Goal: Task Accomplishment & Management: Use online tool/utility

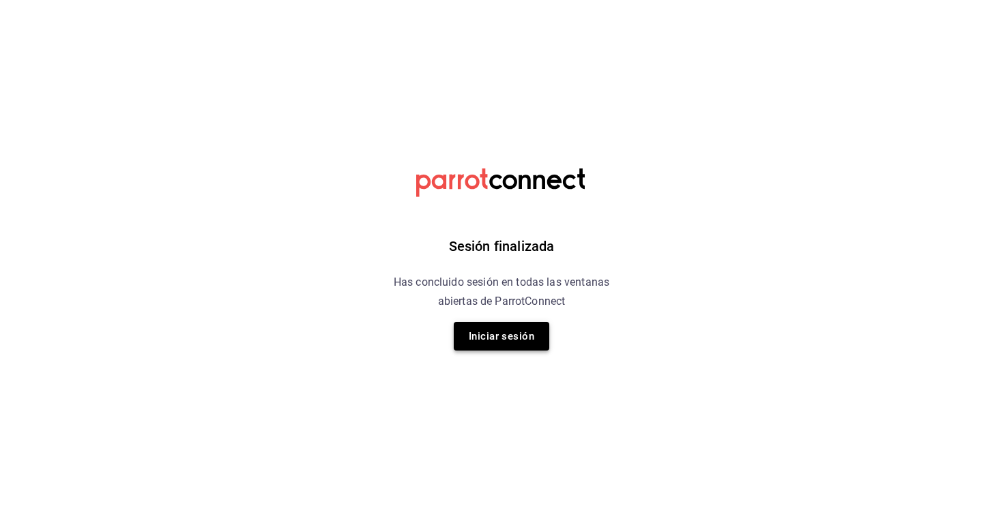
click at [502, 336] on button "Iniciar sesión" at bounding box center [502, 336] width 96 height 29
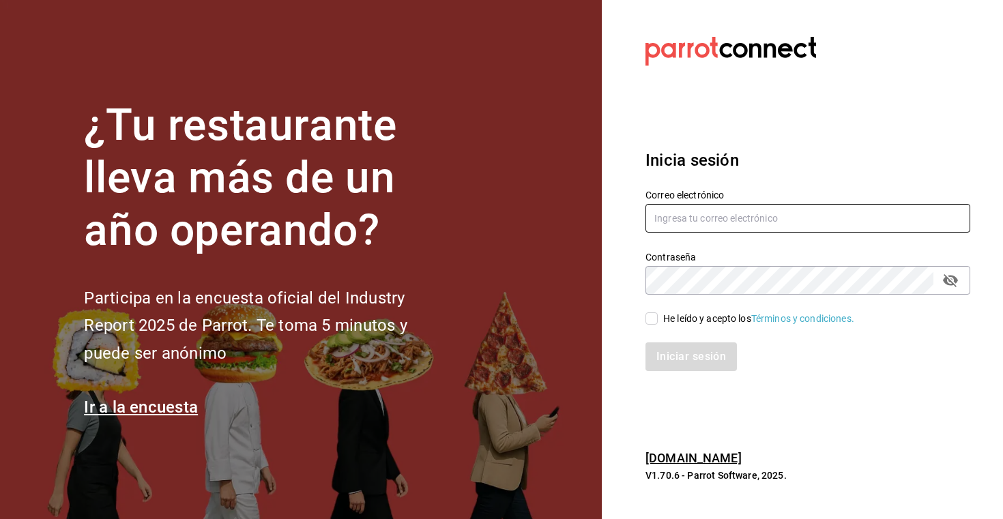
type input "ventas@peracafe.mx"
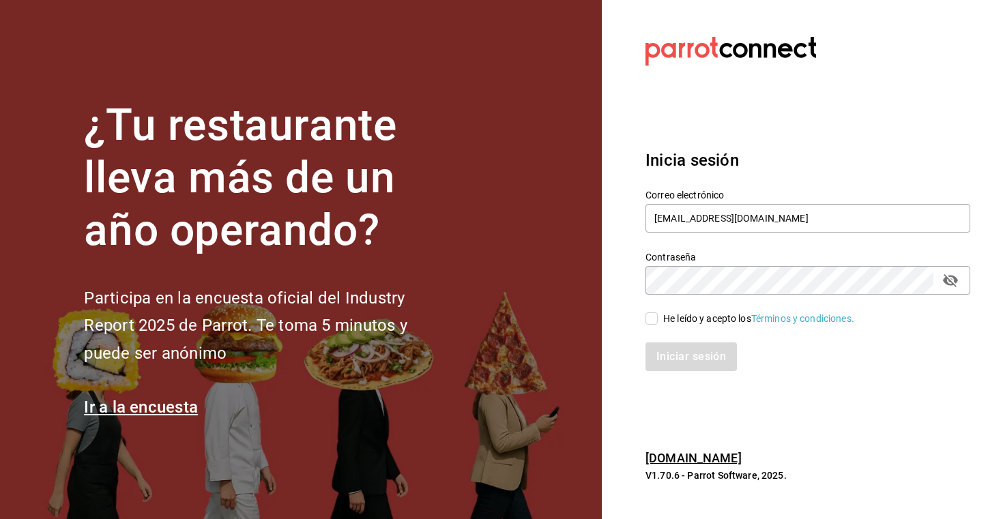
click at [646, 319] on input "He leído y acepto los Términos y condiciones." at bounding box center [652, 319] width 12 height 12
checkbox input "true"
click at [676, 356] on button "Iniciar sesión" at bounding box center [692, 357] width 93 height 29
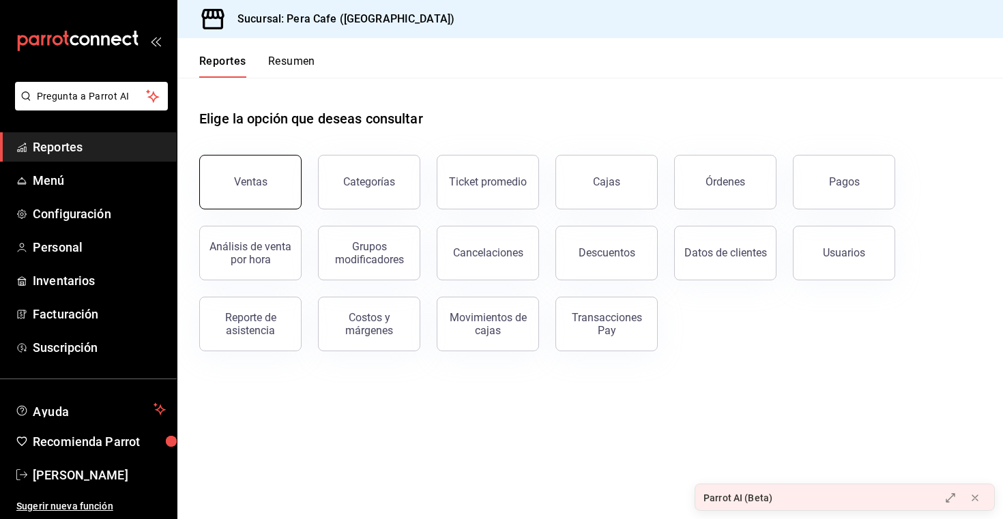
click at [258, 189] on button "Ventas" at bounding box center [250, 182] width 102 height 55
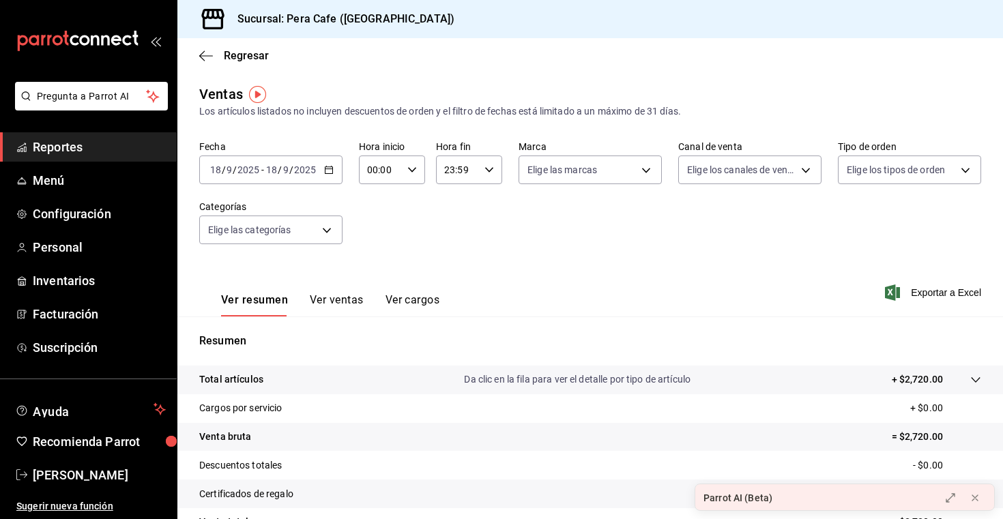
click at [334, 169] on div "[DATE] [DATE] - [DATE] [DATE]" at bounding box center [270, 170] width 143 height 29
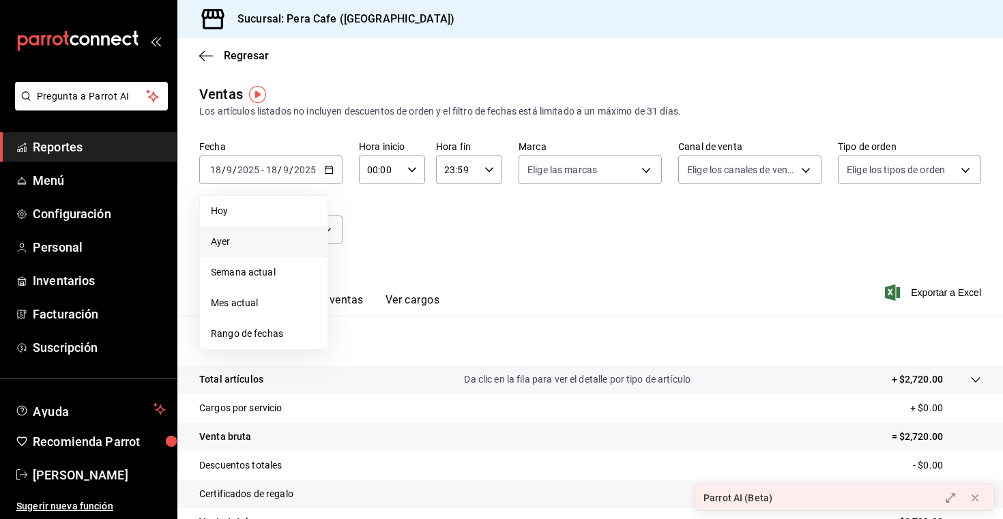
click at [259, 237] on span "Ayer" at bounding box center [264, 242] width 106 height 14
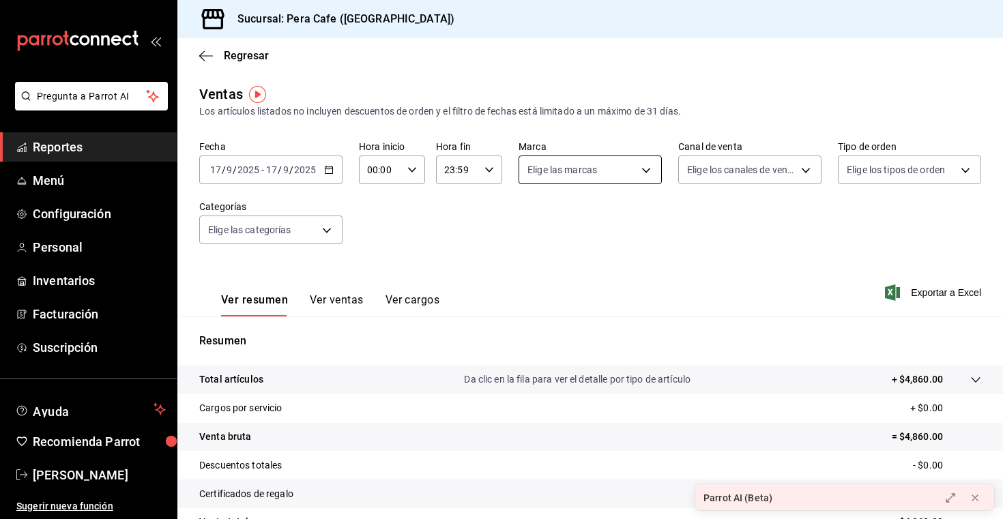
click at [569, 180] on body "Pregunta a Parrot AI Reportes Menú Configuración Personal Inventarios Facturaci…" at bounding box center [501, 259] width 1003 height 519
click at [590, 271] on span "Pera Cafe - [GEOGRAPHIC_DATA]" at bounding box center [627, 268] width 143 height 14
type input "e3303b71-a0bd-4880-a6b0-7e4c58ae3425"
checkbox input "true"
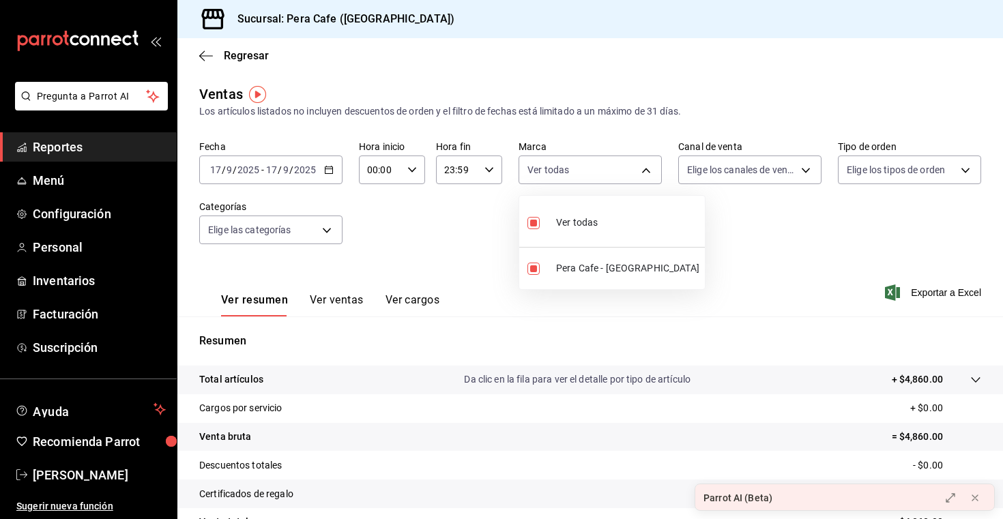
click at [713, 172] on div at bounding box center [501, 259] width 1003 height 519
click at [713, 172] on body "Pregunta a Parrot AI Reportes Menú Configuración Personal Inventarios Facturaci…" at bounding box center [501, 259] width 1003 height 519
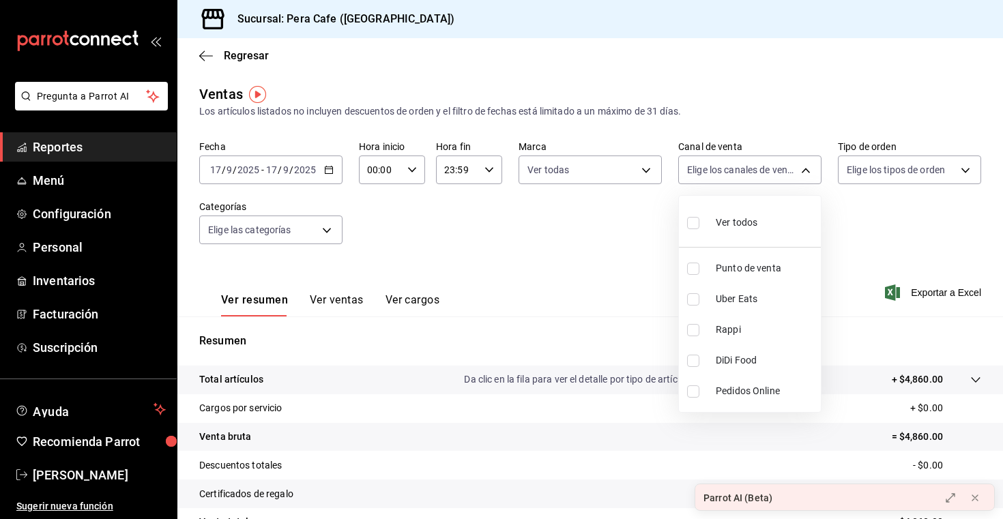
click at [735, 224] on span "Ver todos" at bounding box center [737, 223] width 42 height 14
type input "PARROT,UBER_EATS,RAPPI,DIDI_FOOD,ONLINE"
checkbox input "true"
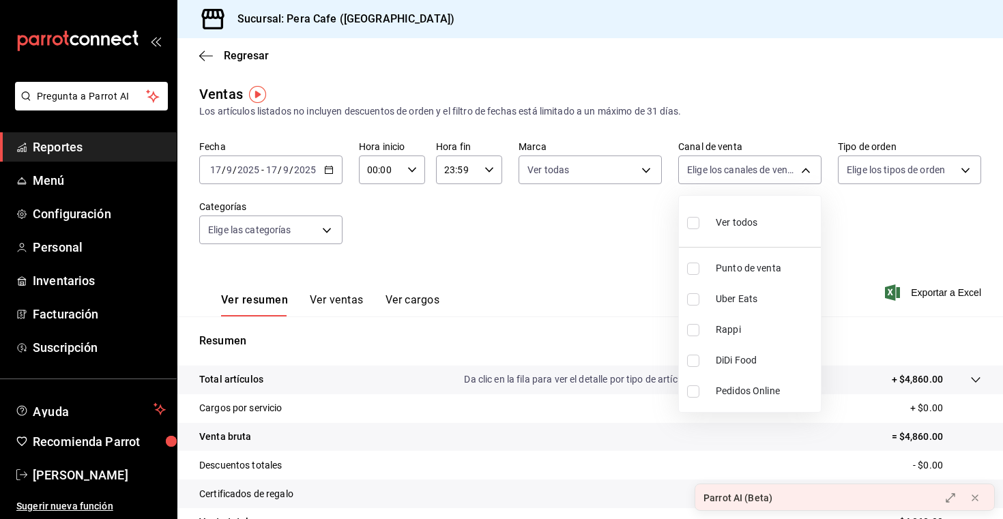
checkbox input "true"
click at [876, 175] on div at bounding box center [501, 259] width 1003 height 519
click at [876, 175] on body "Pregunta a Parrot AI Reportes Menú Configuración Personal Inventarios Facturaci…" at bounding box center [501, 259] width 1003 height 519
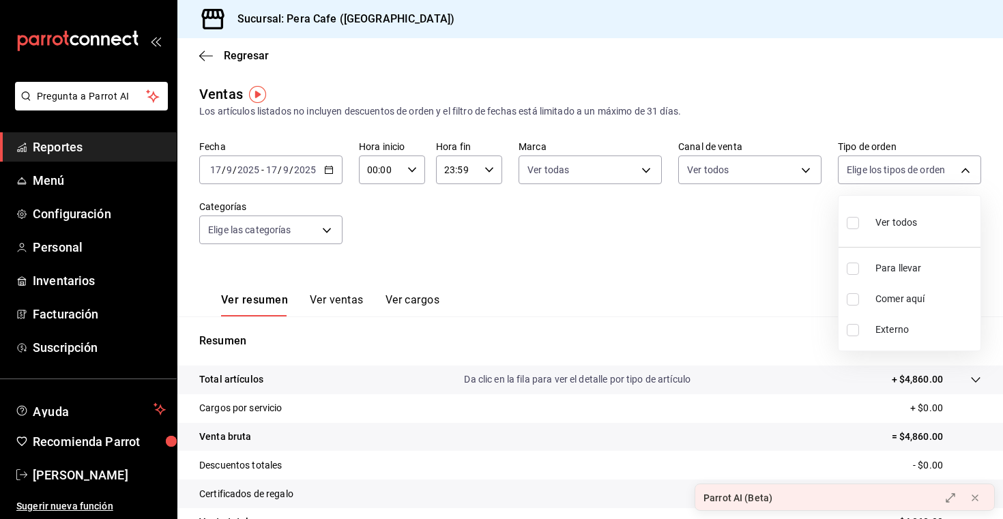
click at [868, 220] on div "Ver todos" at bounding box center [882, 221] width 70 height 29
type input "f7c8cdae-e586-476b-905f-00a26ffb487c,97f4de4a-6aff-4cf9-bab1-f2219472a67c,EXTER…"
checkbox input "true"
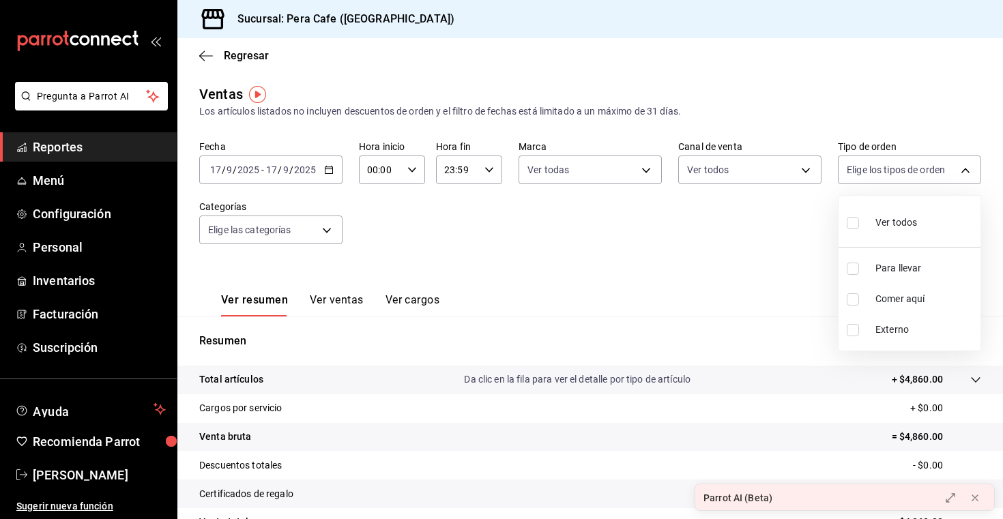
checkbox input "true"
click at [319, 235] on div at bounding box center [501, 259] width 1003 height 519
click at [345, 233] on div "Fecha [DATE] [DATE] - [DATE] [DATE] Hora inicio 00:00 Hora inicio Hora fin 23:5…" at bounding box center [590, 201] width 782 height 120
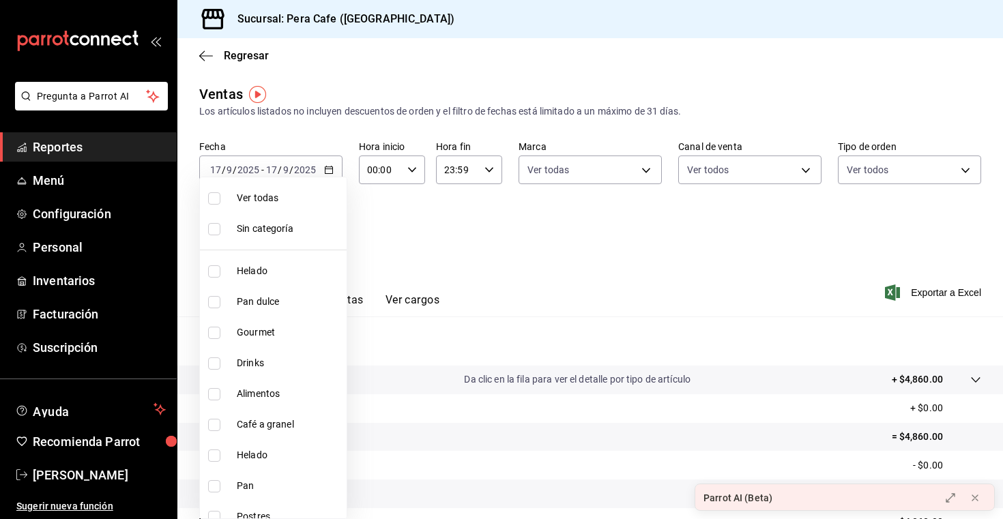
click at [313, 232] on body "Pregunta a Parrot AI Reportes Menú Configuración Personal Inventarios Facturaci…" at bounding box center [501, 259] width 1003 height 519
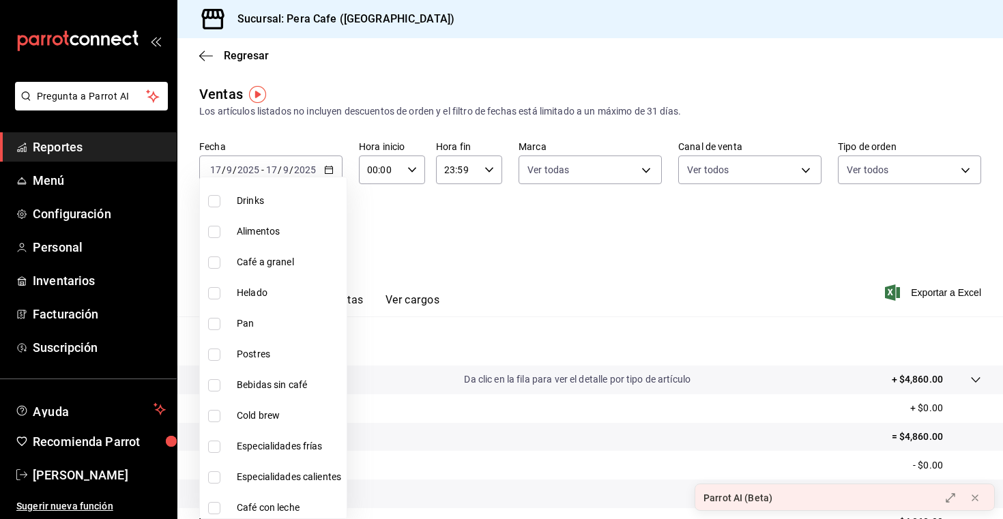
scroll to position [182, 0]
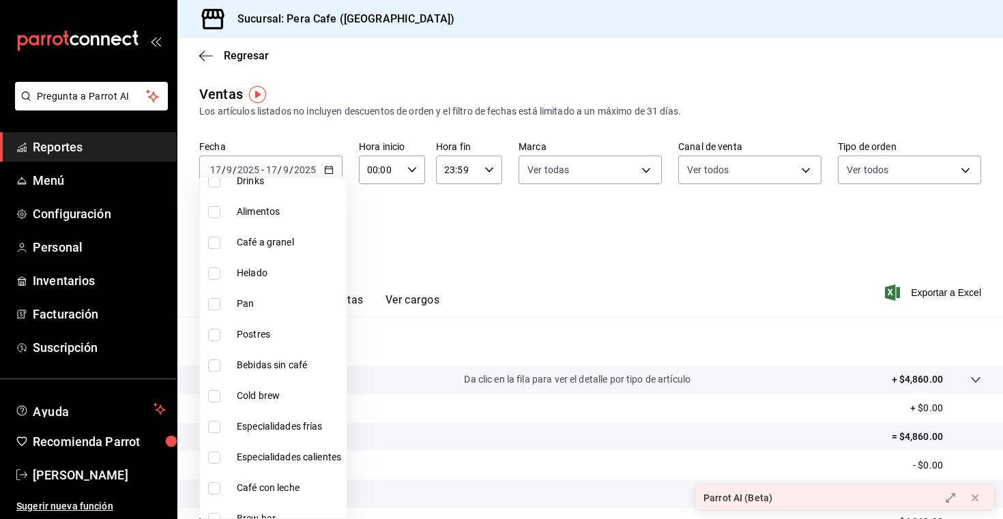
click at [291, 334] on span "Postres" at bounding box center [289, 335] width 104 height 14
type input "d538fb1d-2bc9-456a-87be-6e2202c3db91"
checkbox input "true"
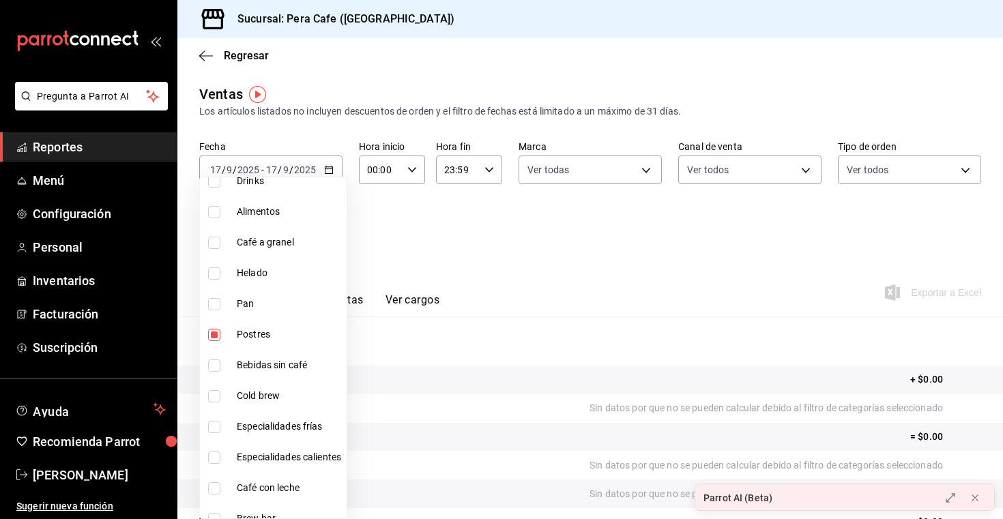
click at [549, 258] on div at bounding box center [501, 259] width 1003 height 519
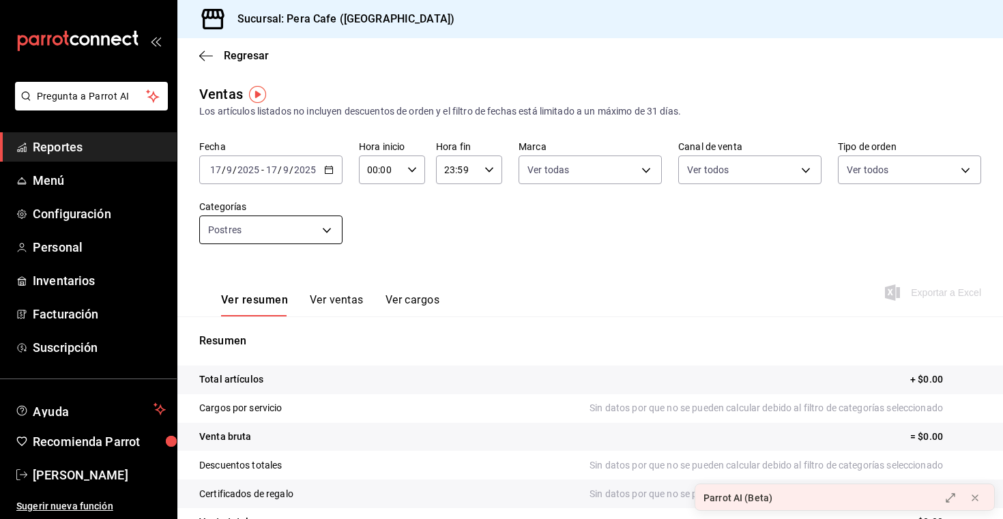
click at [302, 225] on body "Pregunta a Parrot AI Reportes Menú Configuración Personal Inventarios Facturaci…" at bounding box center [501, 259] width 1003 height 519
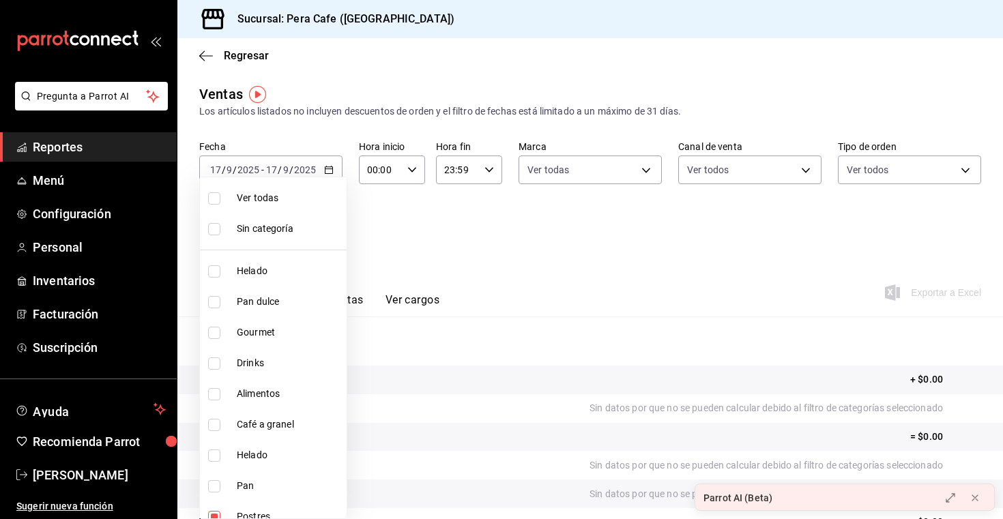
click at [233, 203] on li "Ver todas" at bounding box center [273, 198] width 147 height 31
type input "7207404d-dcf4-4d04-b1fc-dbd57b36fb6a,a4054d43-da50-4fd0-a1c1-bfa07f7d2cbc,579f4…"
checkbox input "true"
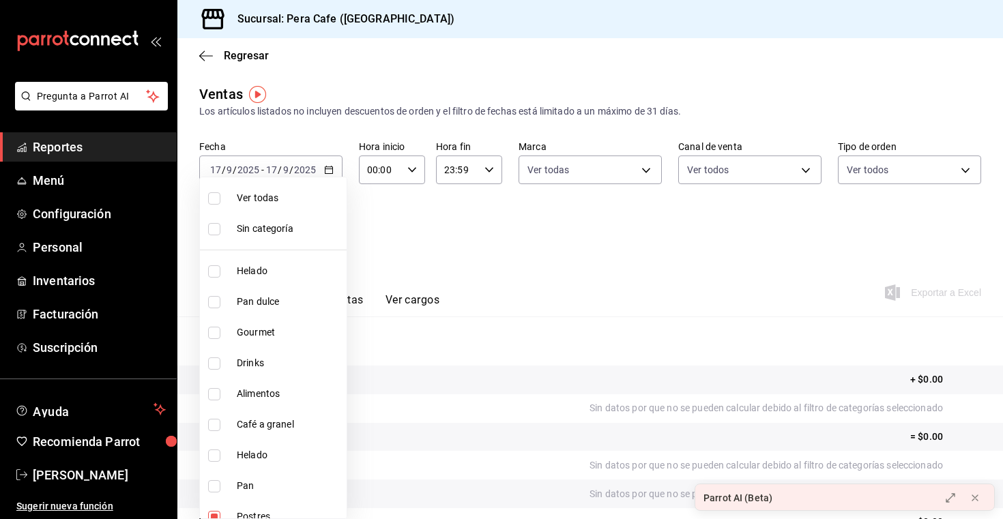
checkbox input "true"
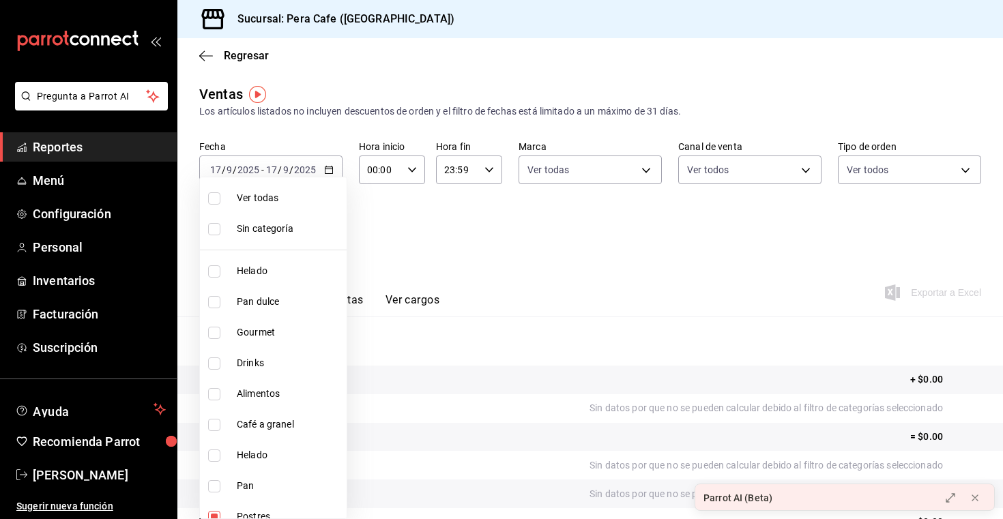
checkbox input "true"
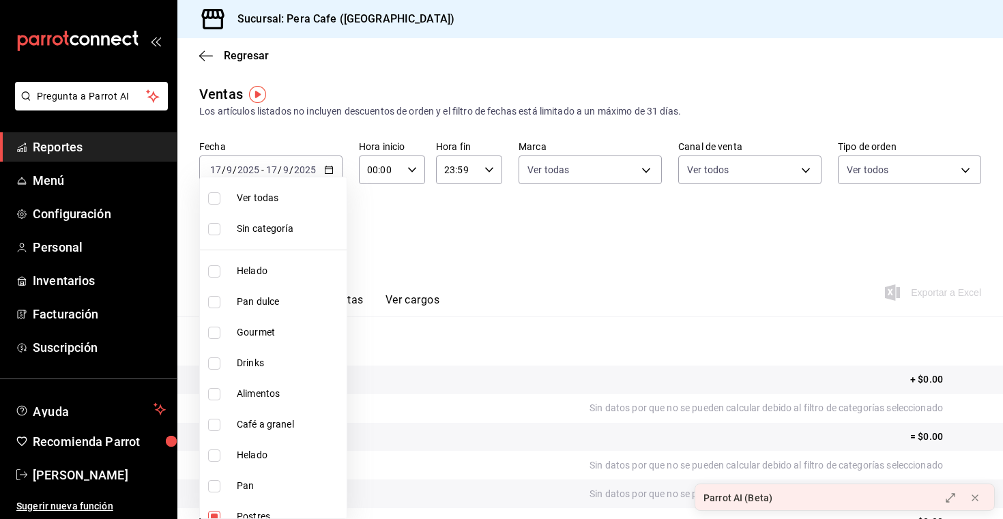
checkbox input "true"
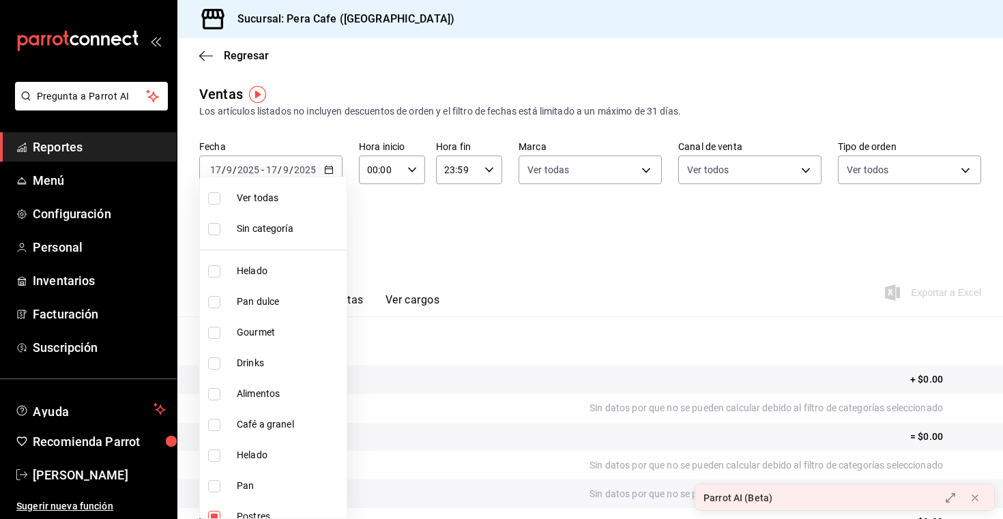
checkbox input "true"
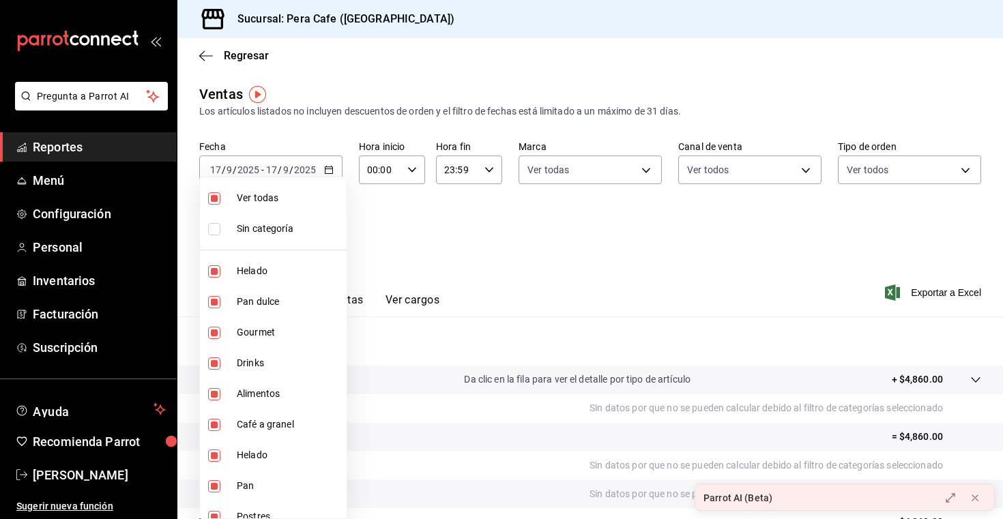
click at [532, 250] on div at bounding box center [501, 259] width 1003 height 519
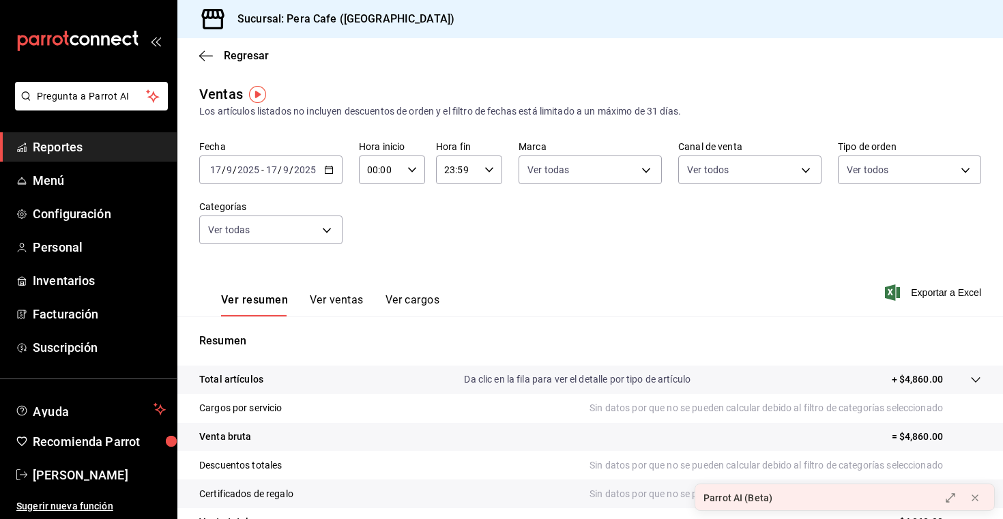
click at [344, 301] on button "Ver ventas" at bounding box center [337, 304] width 54 height 23
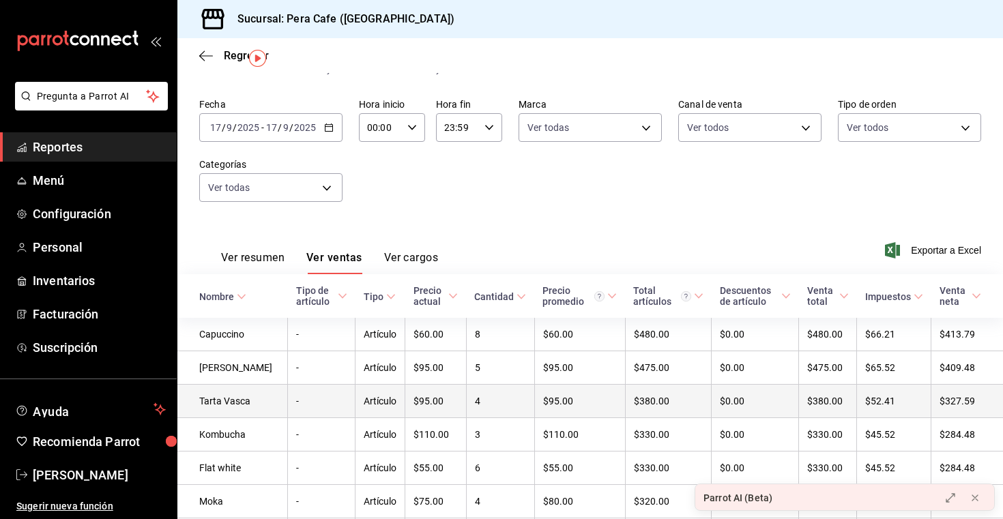
scroll to position [50, 0]
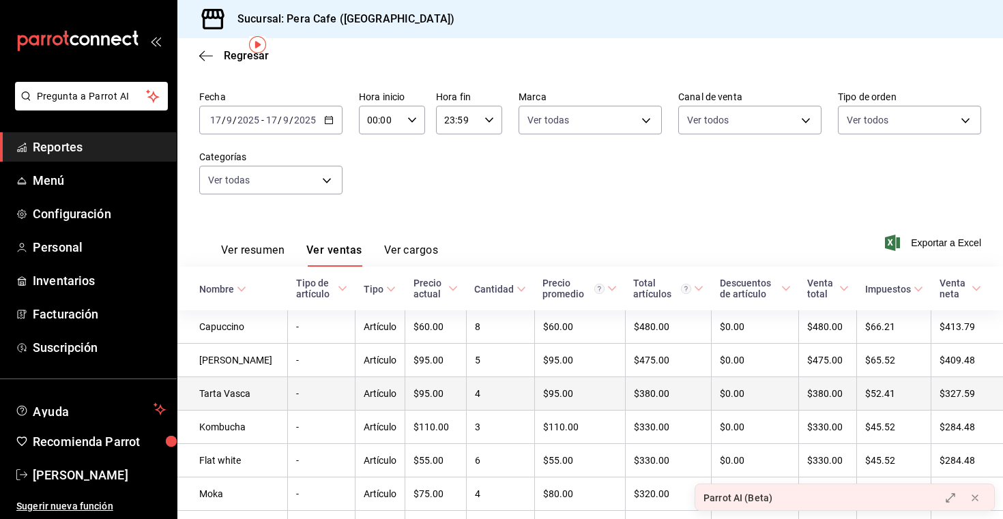
click at [487, 401] on td "4" at bounding box center [500, 393] width 68 height 33
